Goal: Task Accomplishment & Management: Manage account settings

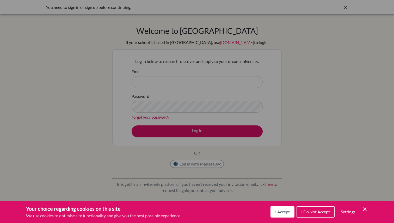
click at [258, 71] on div "Cookie Preferences" at bounding box center [197, 111] width 394 height 223
click at [280, 216] on button "I Accept" at bounding box center [282, 211] width 24 height 11
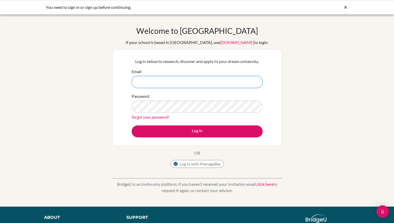
click at [161, 83] on input "Email" at bounding box center [197, 82] width 131 height 12
type input "taraujo@earj.com.br"
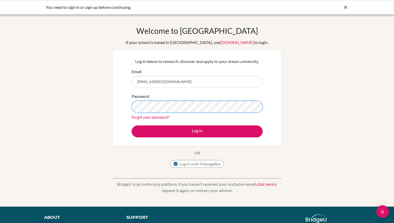
click at [132, 126] on button "Log in" at bounding box center [197, 132] width 131 height 12
